Goal: Information Seeking & Learning: Learn about a topic

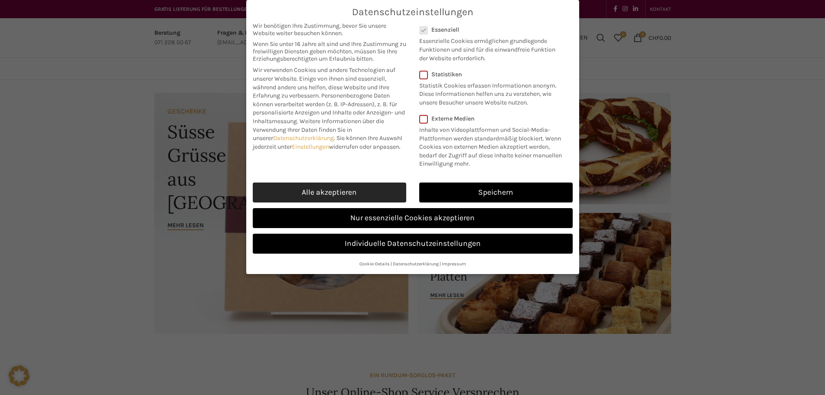
click at [336, 195] on link "Alle akzeptieren" at bounding box center [329, 193] width 153 height 20
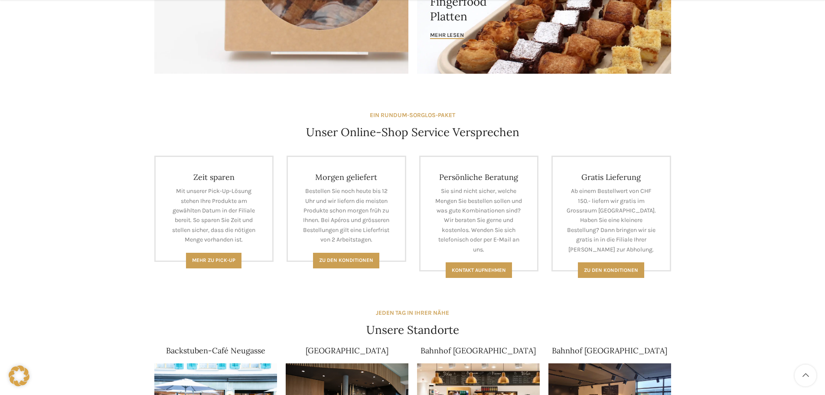
scroll to position [477, 0]
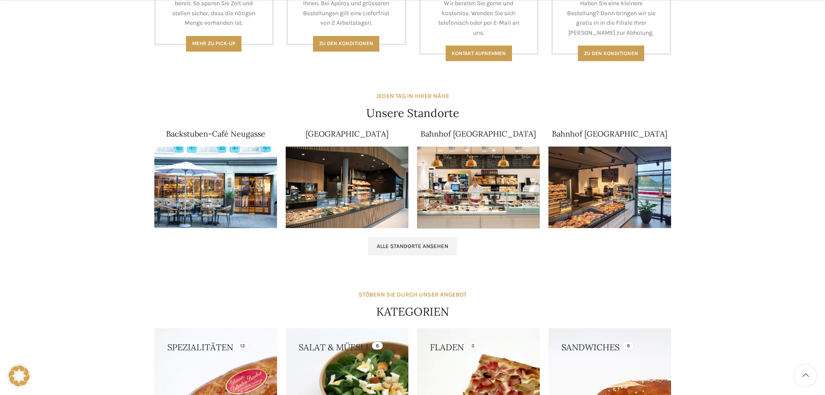
click at [345, 172] on img at bounding box center [347, 188] width 123 height 82
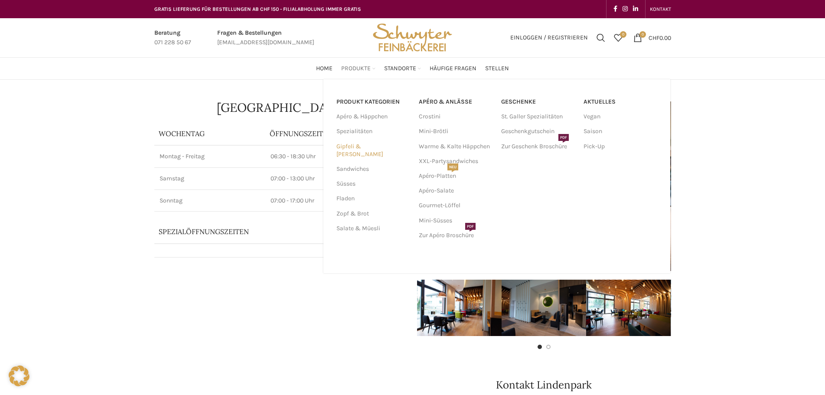
click at [355, 147] on link "Gipfeli & [PERSON_NAME]" at bounding box center [372, 150] width 72 height 23
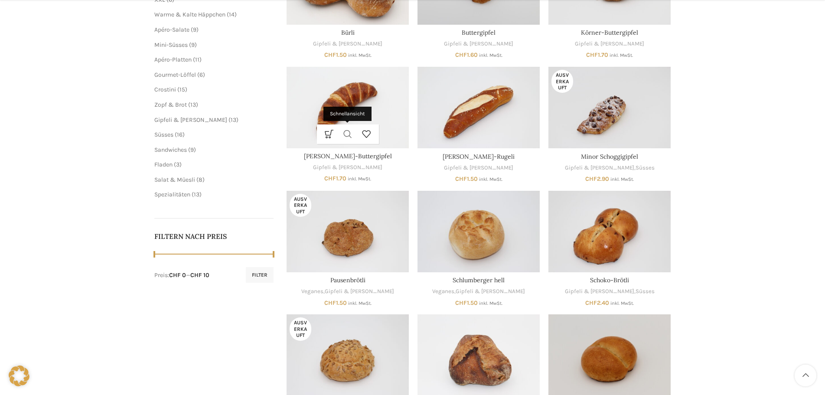
scroll to position [304, 0]
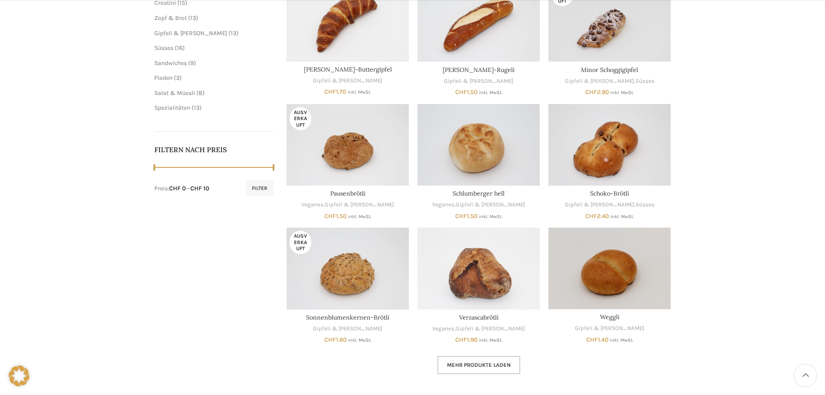
click at [467, 366] on span "Mehr Produkte laden" at bounding box center [479, 365] width 64 height 7
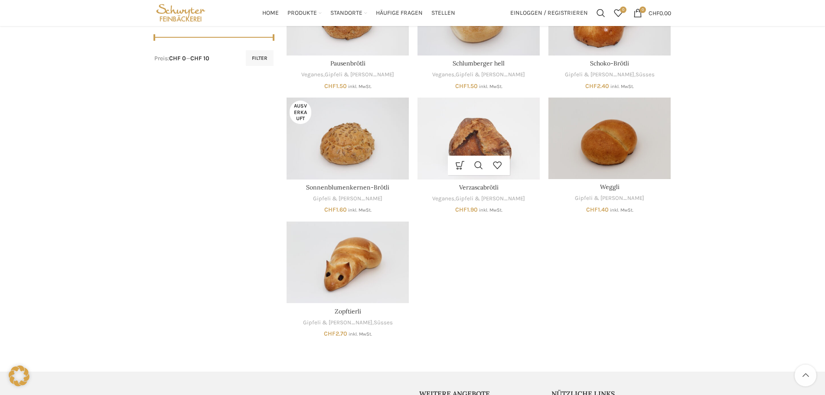
scroll to position [217, 0]
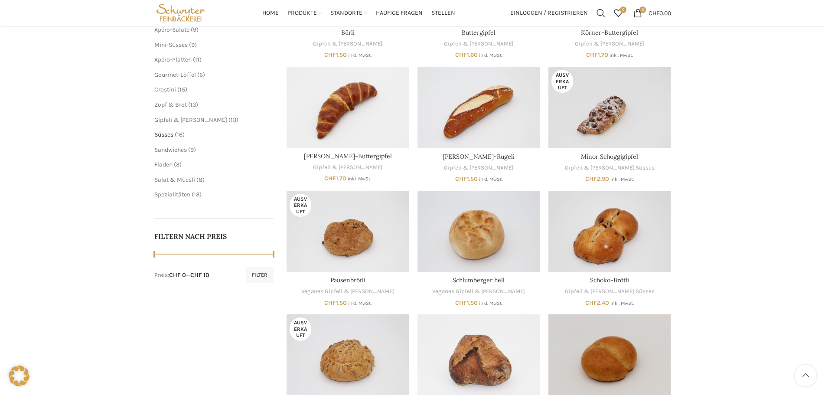
click at [163, 135] on span "Süsses" at bounding box center [163, 134] width 19 height 7
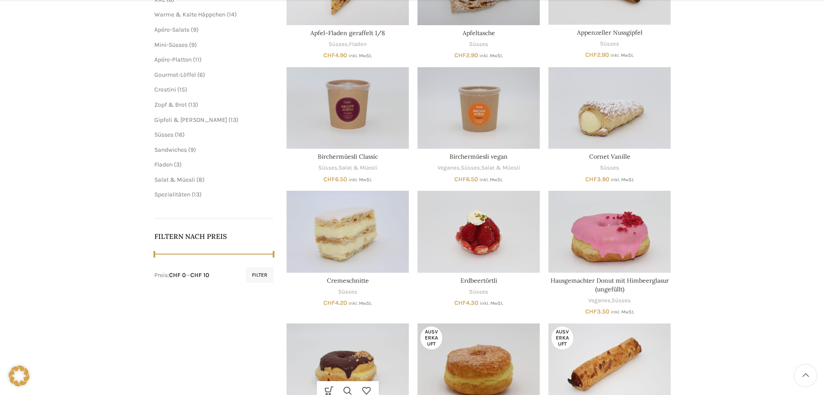
scroll to position [347, 0]
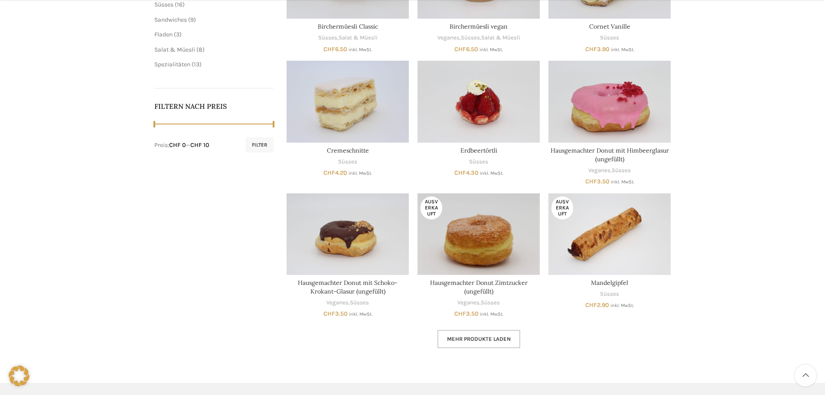
click at [465, 337] on span "Mehr Produkte laden" at bounding box center [479, 339] width 64 height 7
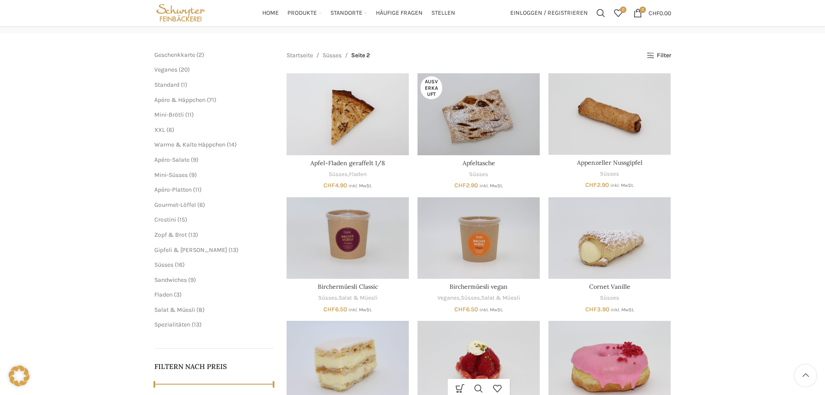
scroll to position [43, 0]
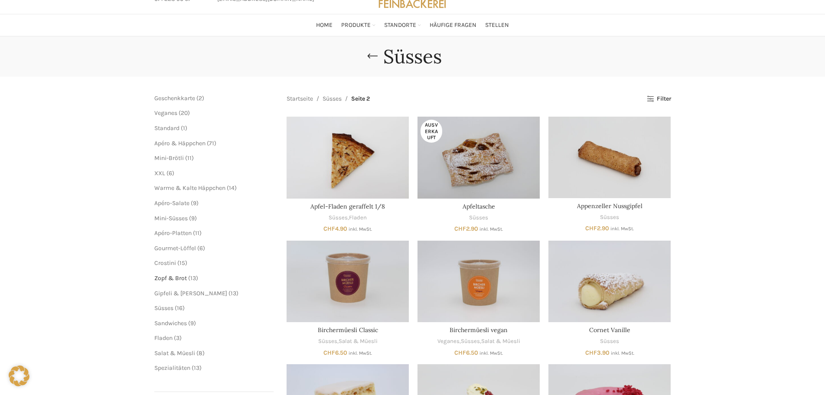
click at [169, 279] on span "Zopf & Brot" at bounding box center [170, 277] width 33 height 7
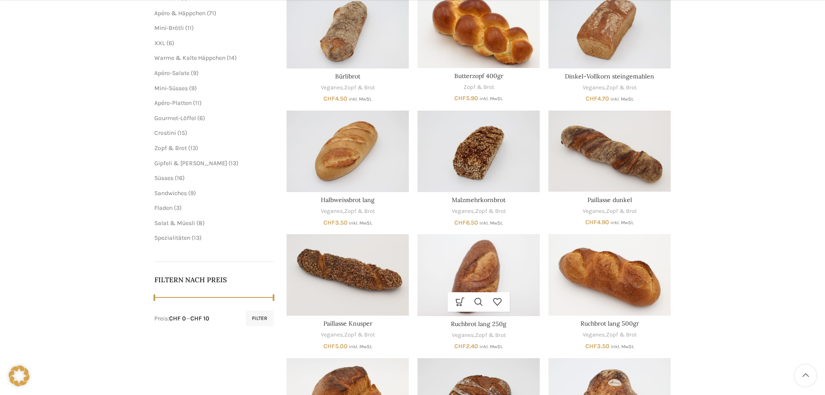
scroll to position [304, 0]
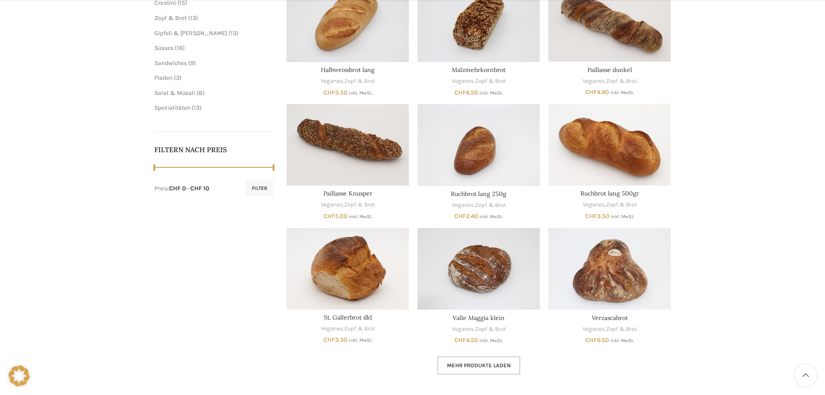
click at [451, 359] on link "Mehr Produkte laden" at bounding box center [478, 365] width 83 height 18
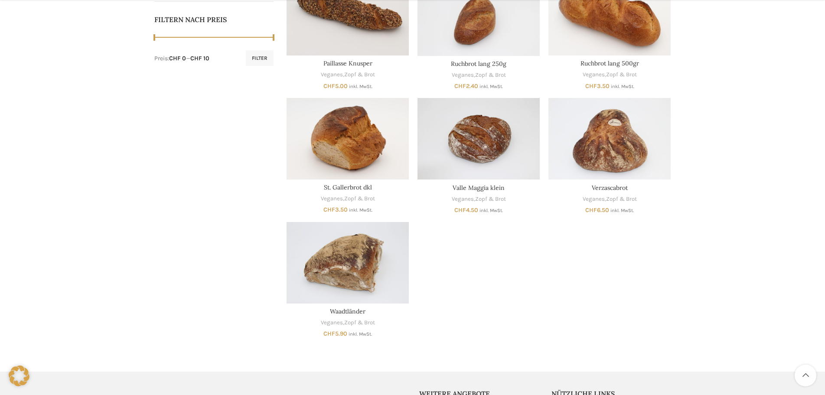
scroll to position [260, 0]
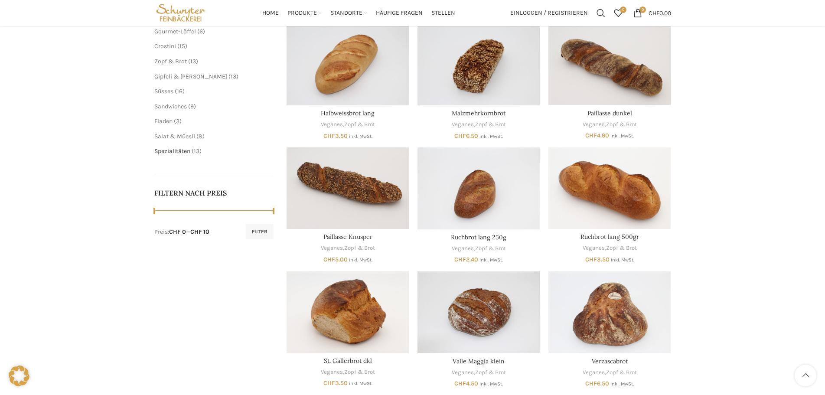
click at [160, 148] on span "Spezialitäten" at bounding box center [172, 150] width 36 height 7
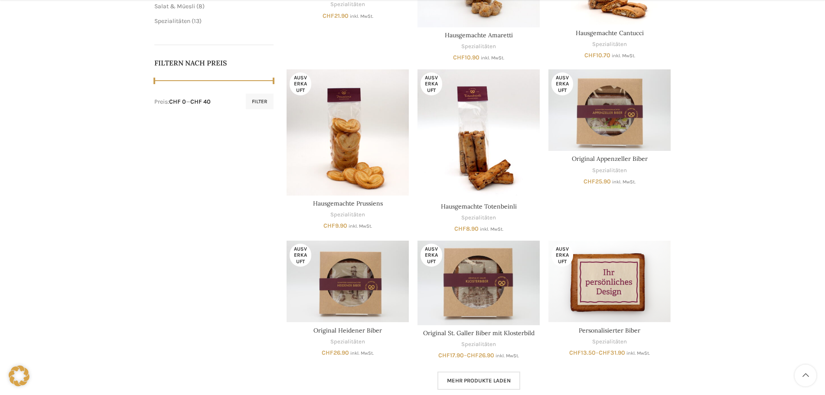
scroll to position [564, 0]
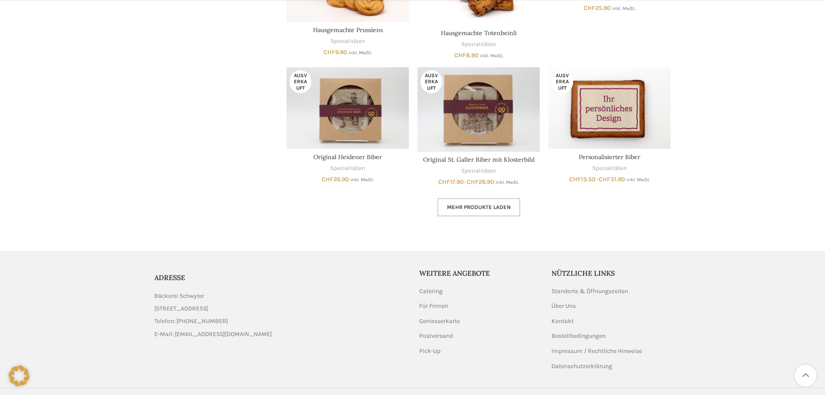
click at [476, 207] on span "Mehr Produkte laden" at bounding box center [479, 207] width 64 height 7
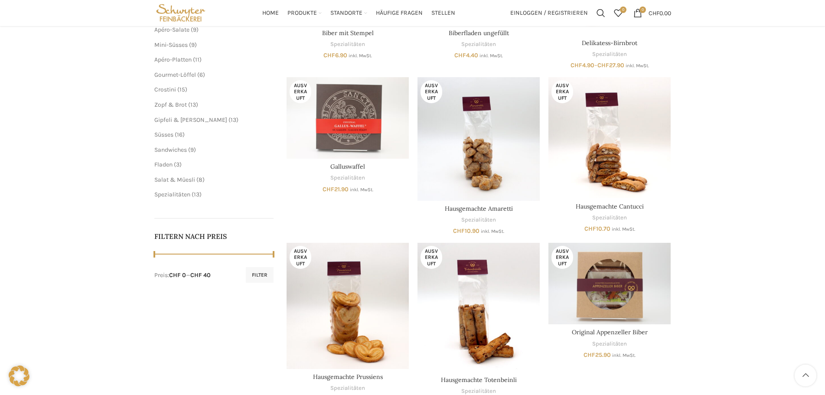
scroll to position [43, 0]
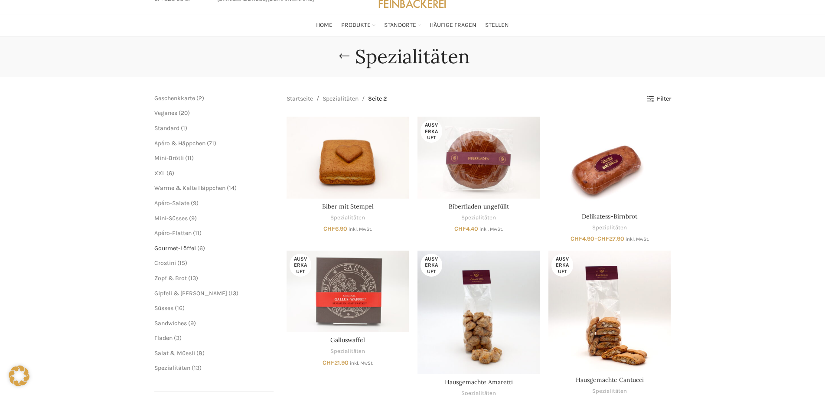
click at [193, 248] on span "Gourmet-Löffel" at bounding box center [175, 248] width 42 height 7
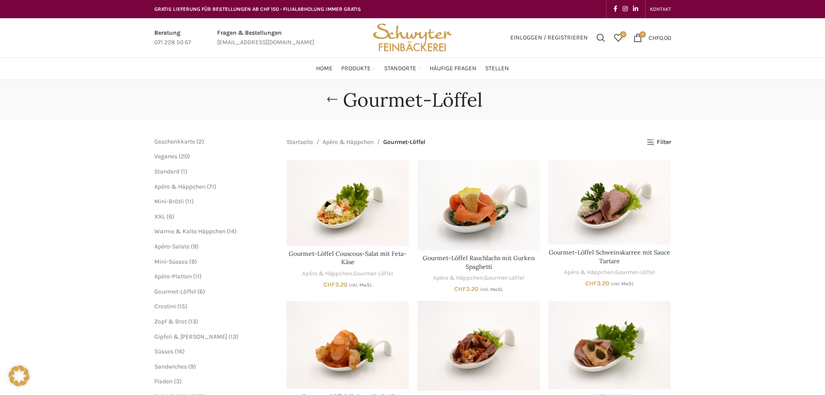
scroll to position [87, 0]
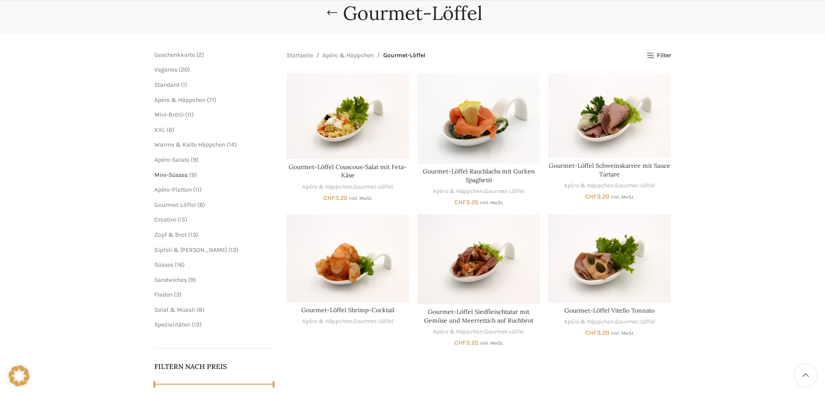
click at [187, 176] on span "Mini-Süsses" at bounding box center [170, 174] width 33 height 7
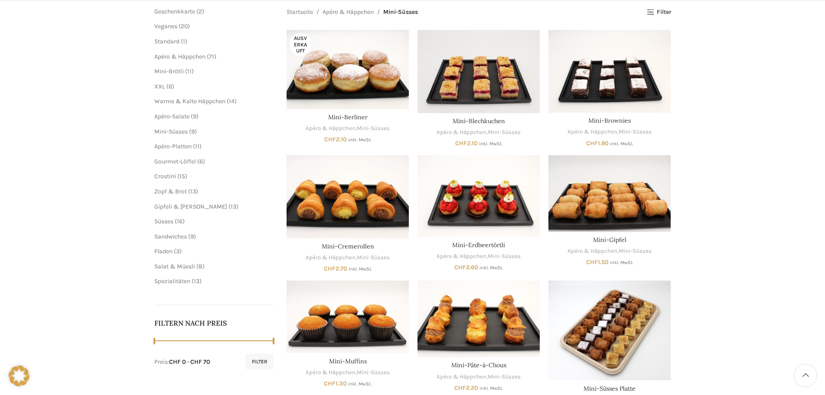
scroll to position [260, 0]
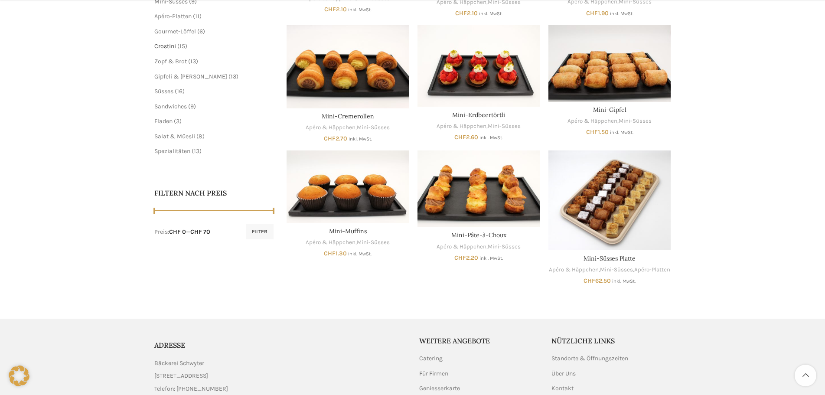
click at [170, 45] on span "Crostini" at bounding box center [165, 45] width 22 height 7
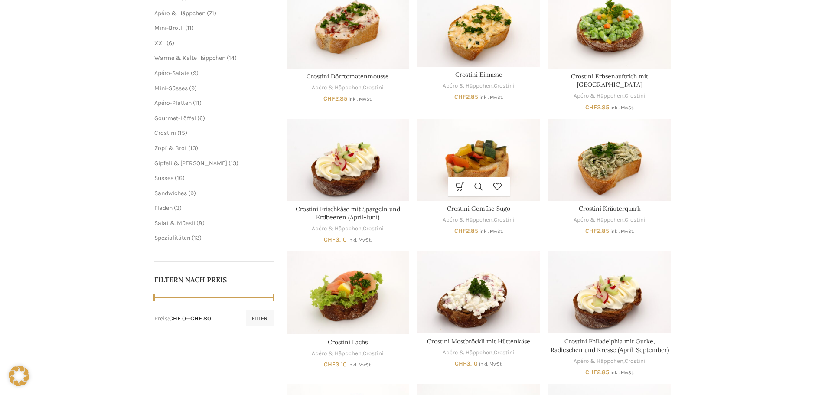
scroll to position [43, 0]
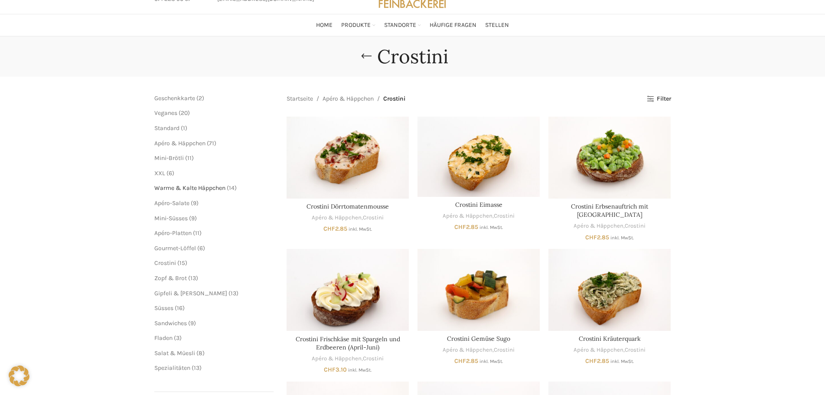
click at [221, 189] on span "Warme & Kalte Häppchen" at bounding box center [189, 187] width 71 height 7
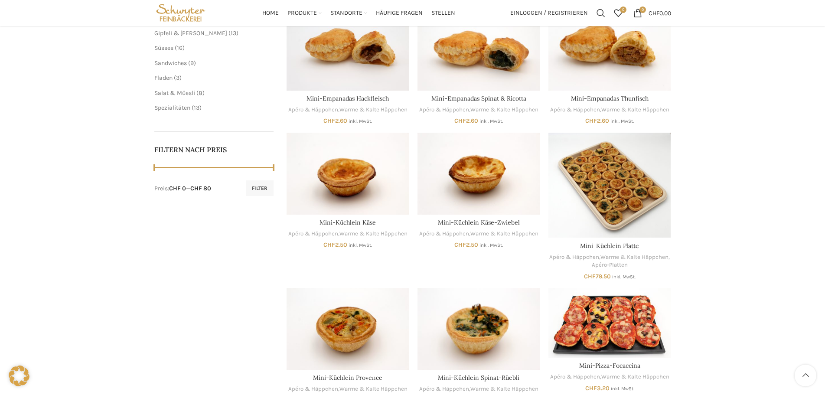
scroll to position [130, 0]
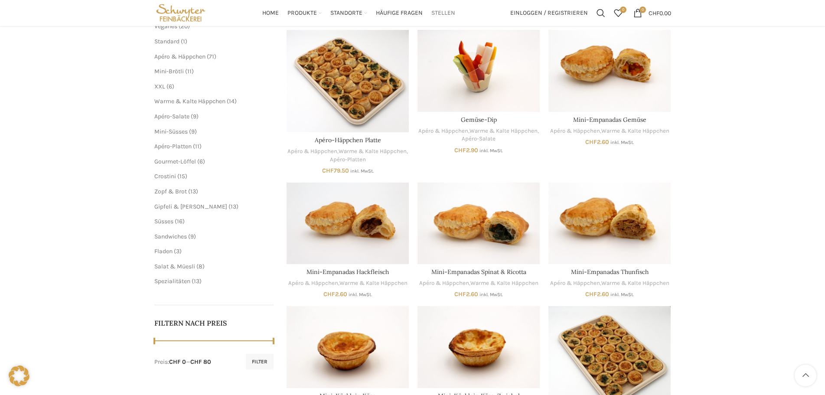
click at [441, 14] on span "Stellen" at bounding box center [443, 13] width 24 height 8
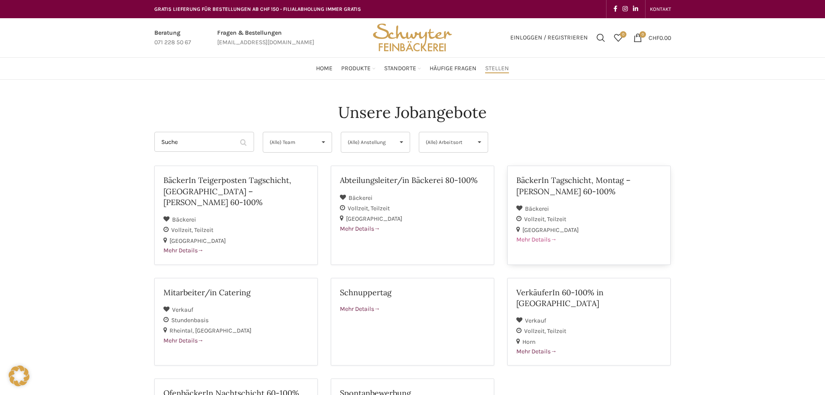
scroll to position [130, 0]
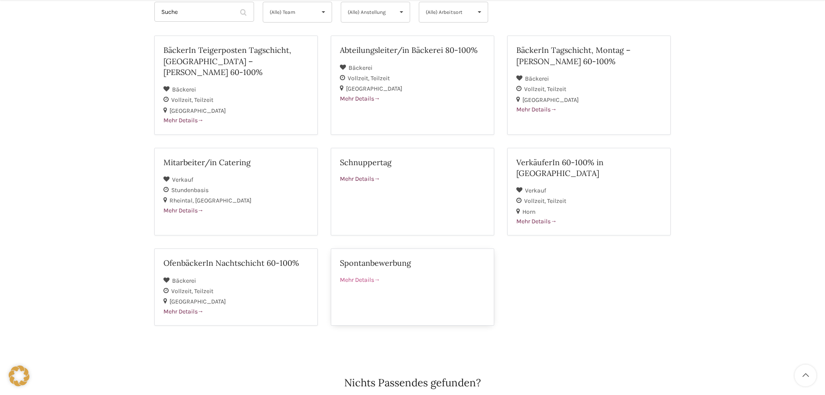
click at [372, 276] on span "Mehr Details" at bounding box center [360, 279] width 40 height 7
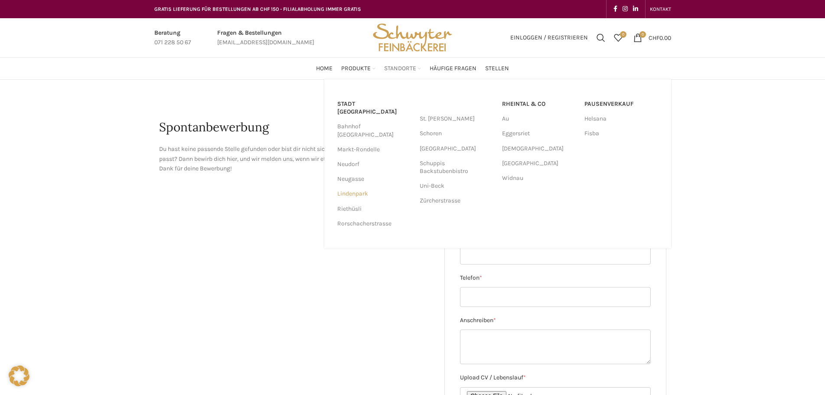
click at [362, 186] on link "Lindenpark" at bounding box center [374, 193] width 74 height 15
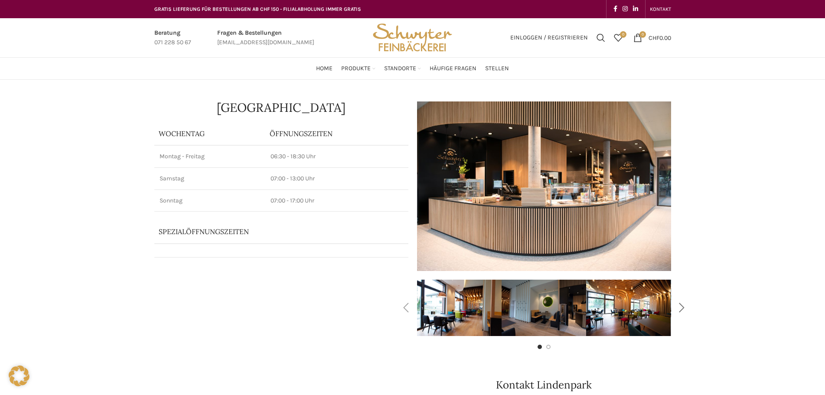
click at [689, 305] on div "Next slide" at bounding box center [682, 308] width 22 height 22
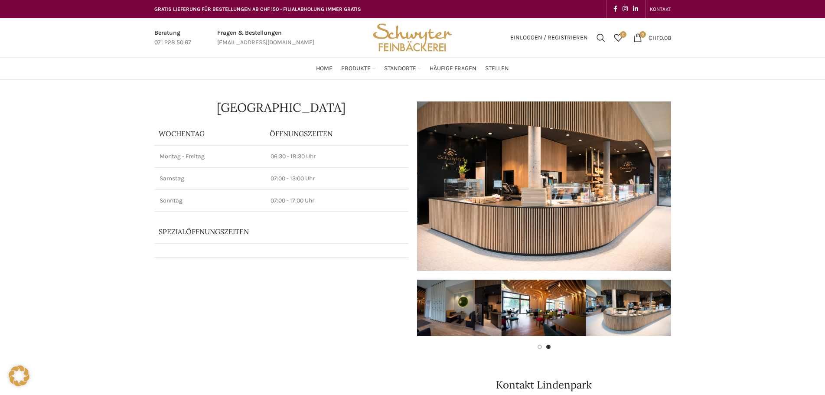
click at [559, 244] on img at bounding box center [544, 186] width 254 height 170
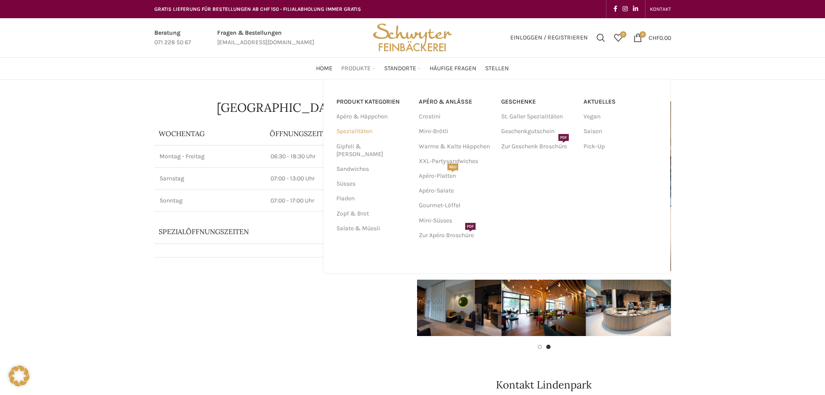
click at [357, 128] on link "Spezialitäten" at bounding box center [372, 131] width 72 height 15
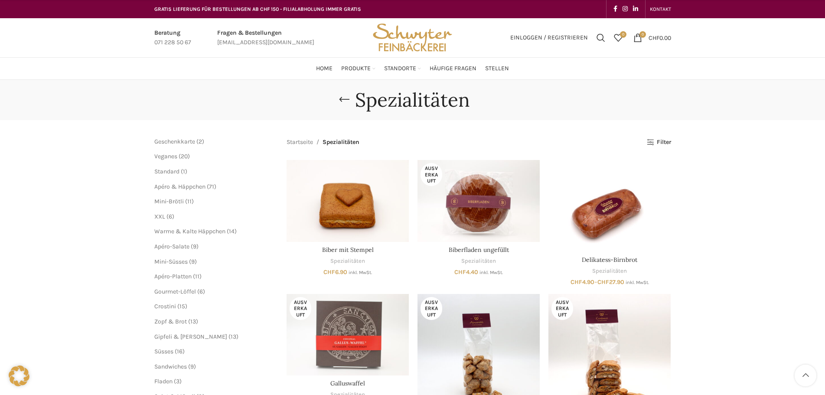
scroll to position [87, 0]
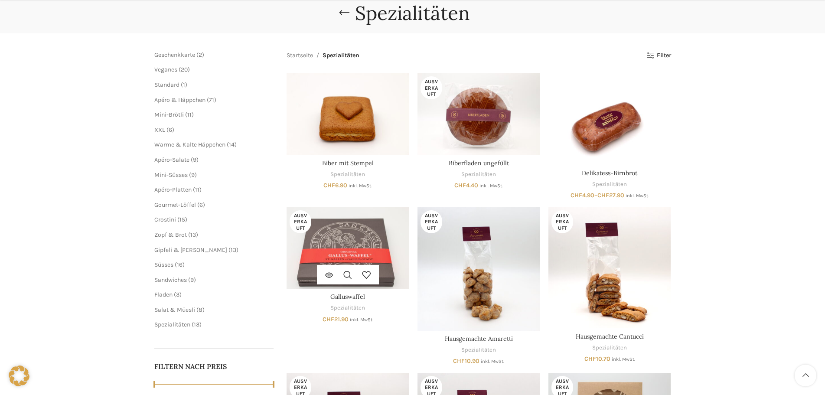
click at [359, 227] on img "Galluswaffel" at bounding box center [348, 248] width 122 height 82
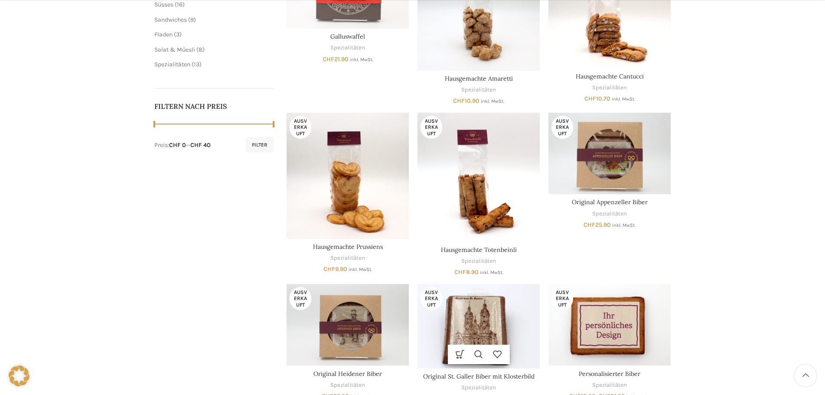
scroll to position [477, 0]
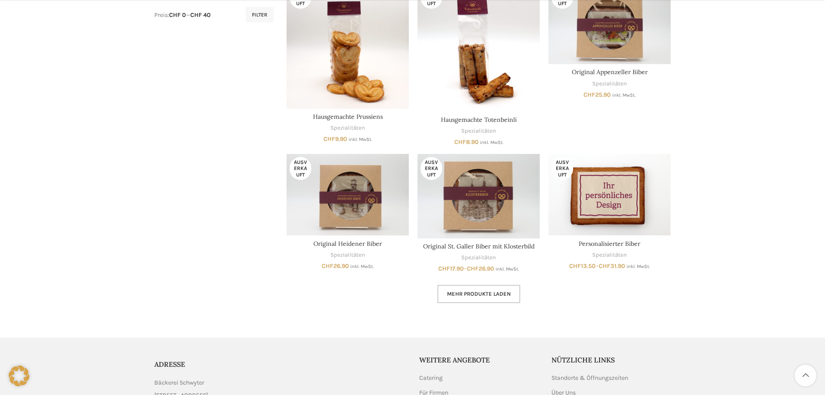
click at [467, 291] on span "Mehr Produkte laden" at bounding box center [479, 293] width 64 height 7
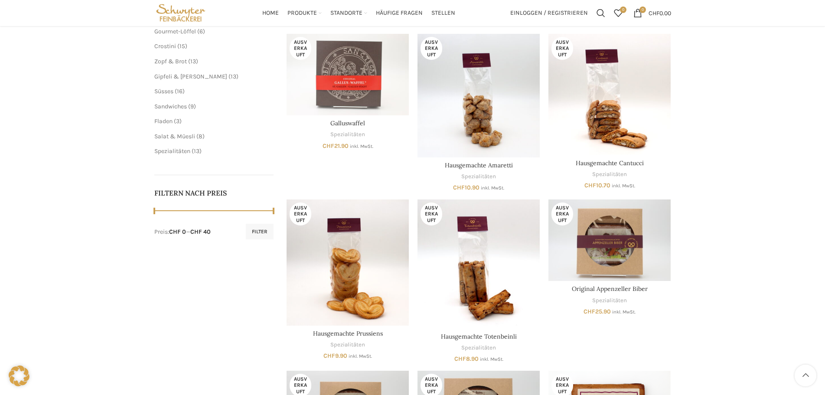
scroll to position [173, 0]
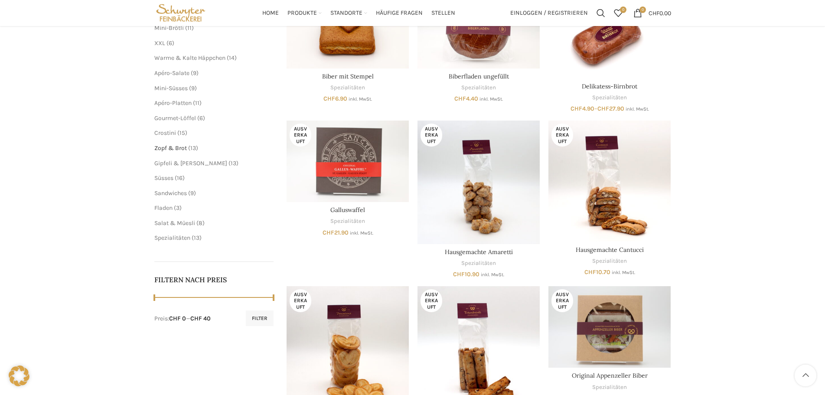
click at [186, 146] on span "Zopf & Brot" at bounding box center [170, 147] width 33 height 7
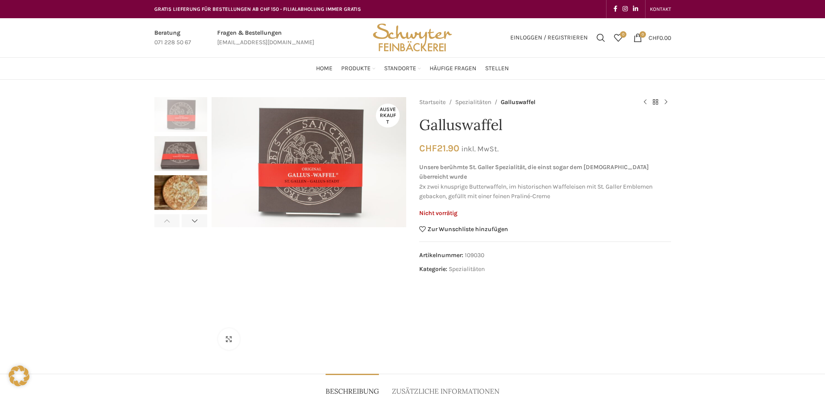
click at [181, 196] on img "3 / 4" at bounding box center [180, 192] width 53 height 35
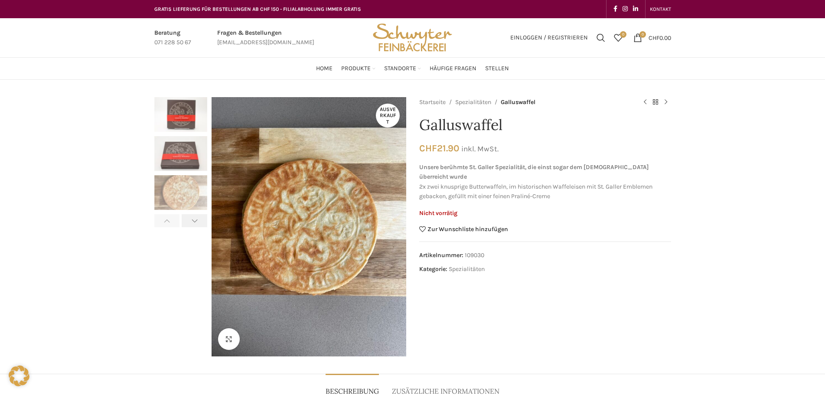
click at [195, 221] on div "Next slide" at bounding box center [195, 220] width 26 height 13
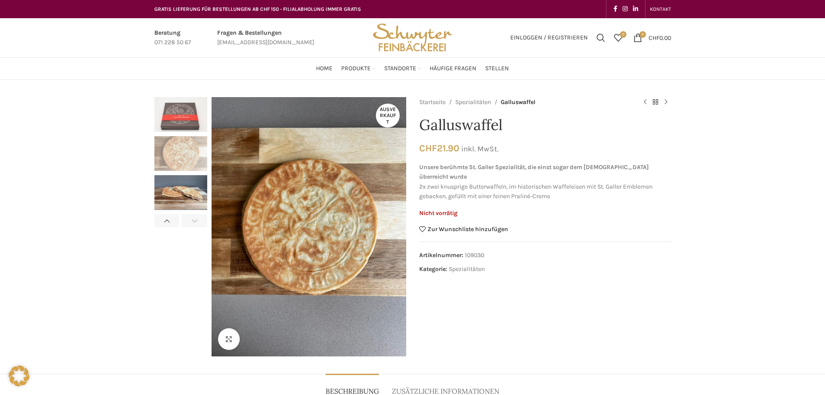
click at [193, 204] on img "4 / 4" at bounding box center [180, 192] width 53 height 35
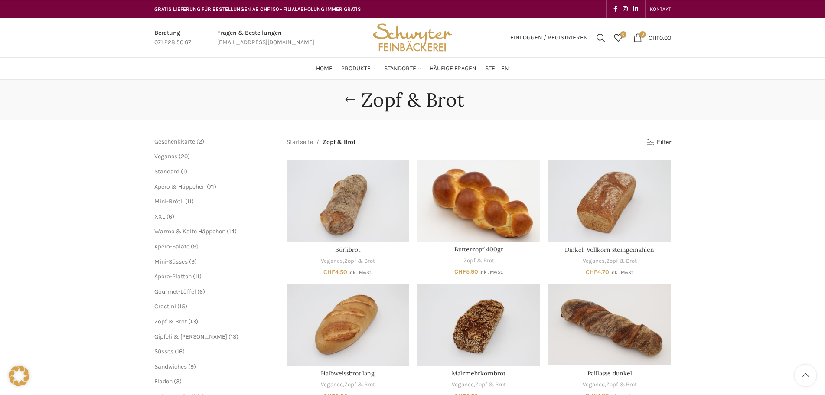
scroll to position [130, 0]
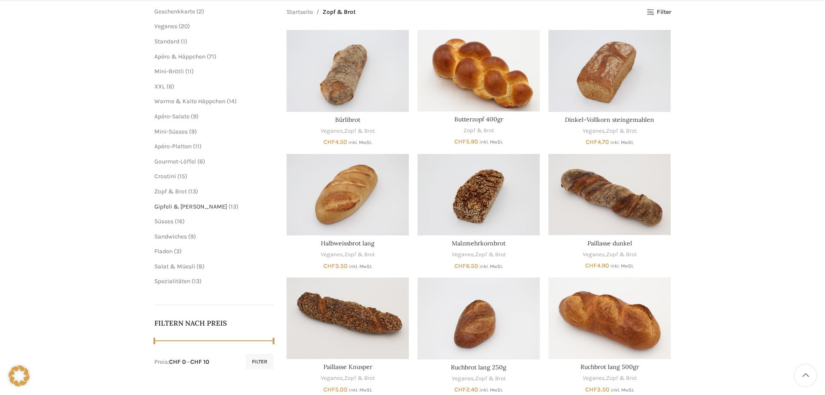
click at [166, 204] on span "Gipfeli & [PERSON_NAME]" at bounding box center [190, 206] width 73 height 7
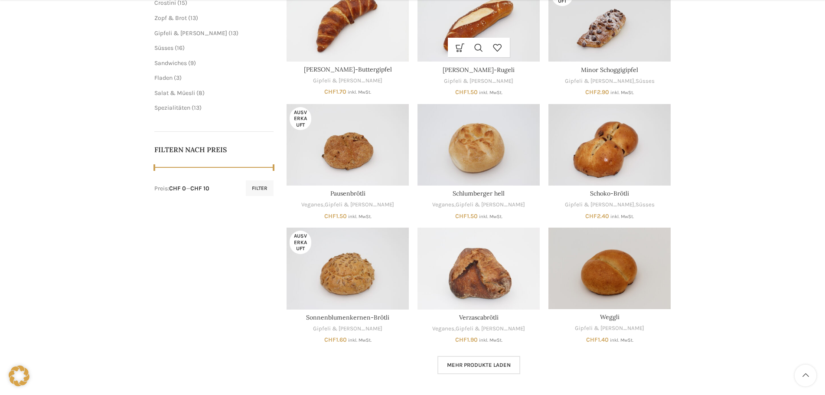
scroll to position [347, 0]
